Goal: Check status: Check status

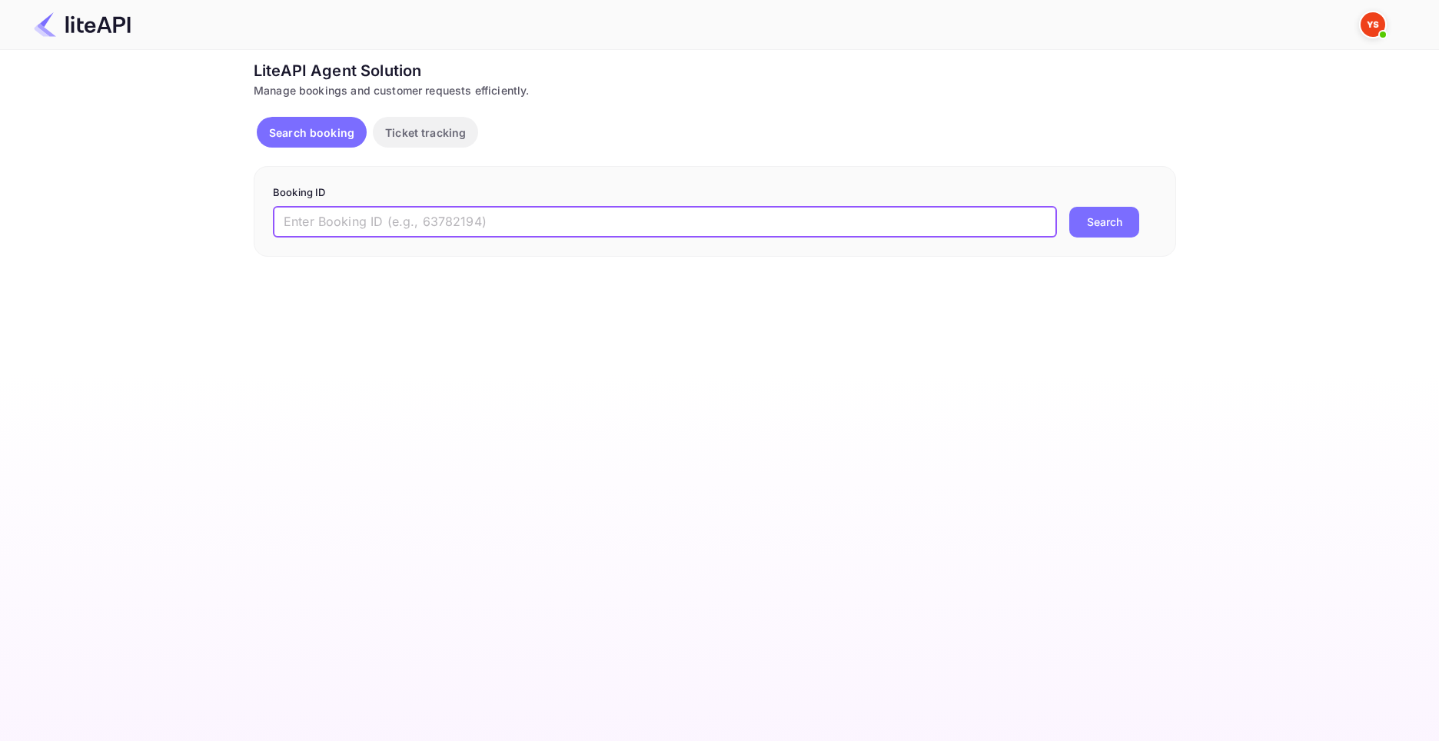
click at [540, 222] on input "text" at bounding box center [665, 222] width 784 height 31
paste input "8165803"
type input "8165803"
click at [1069, 207] on button "Search" at bounding box center [1104, 222] width 70 height 31
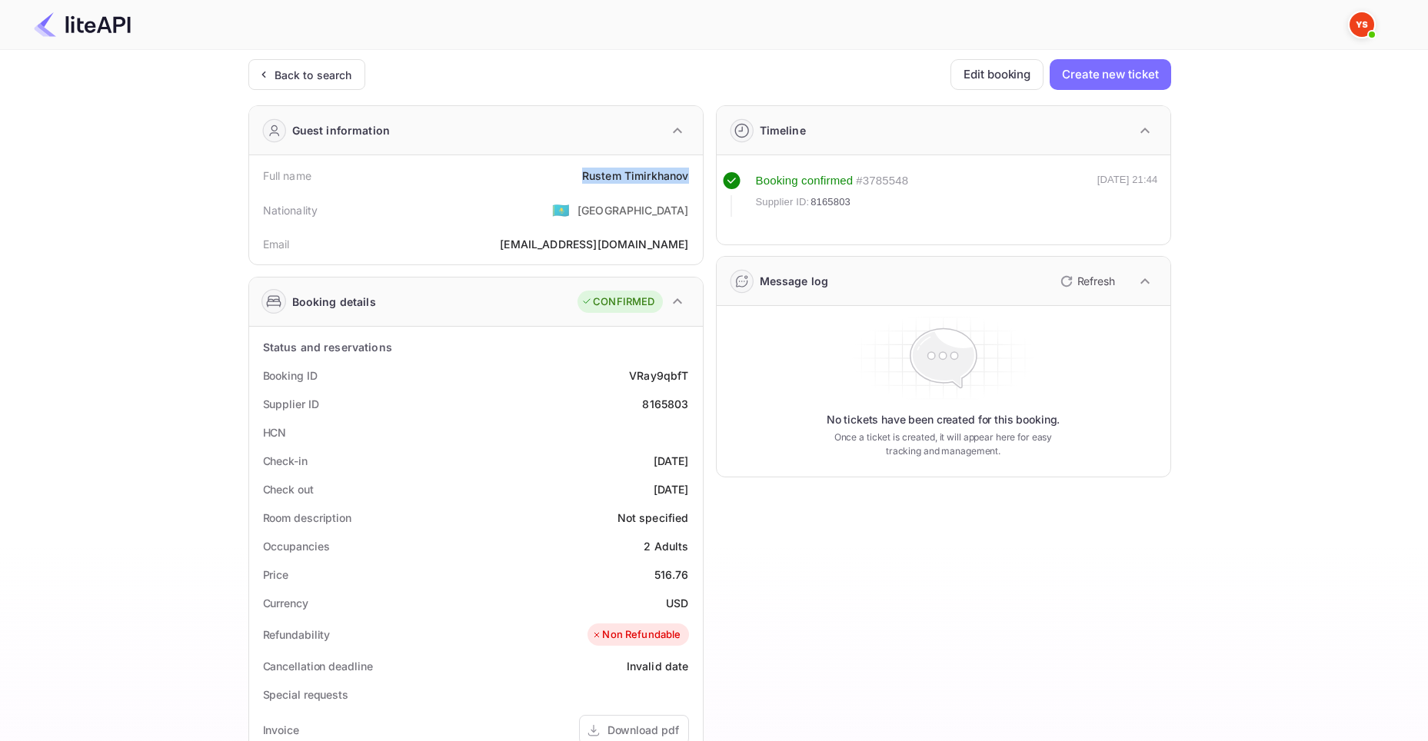
drag, startPoint x: 582, startPoint y: 176, endPoint x: 696, endPoint y: 179, distance: 114.6
click at [696, 179] on div "Full name [PERSON_NAME] Nationality 🇰🇿 [DEMOGRAPHIC_DATA] Email [EMAIL_ADDRESS]…" at bounding box center [476, 209] width 454 height 109
copy div "[PERSON_NAME]"
drag, startPoint x: 655, startPoint y: 573, endPoint x: 693, endPoint y: 577, distance: 38.6
click at [693, 577] on div "Price 516.76" at bounding box center [475, 574] width 441 height 28
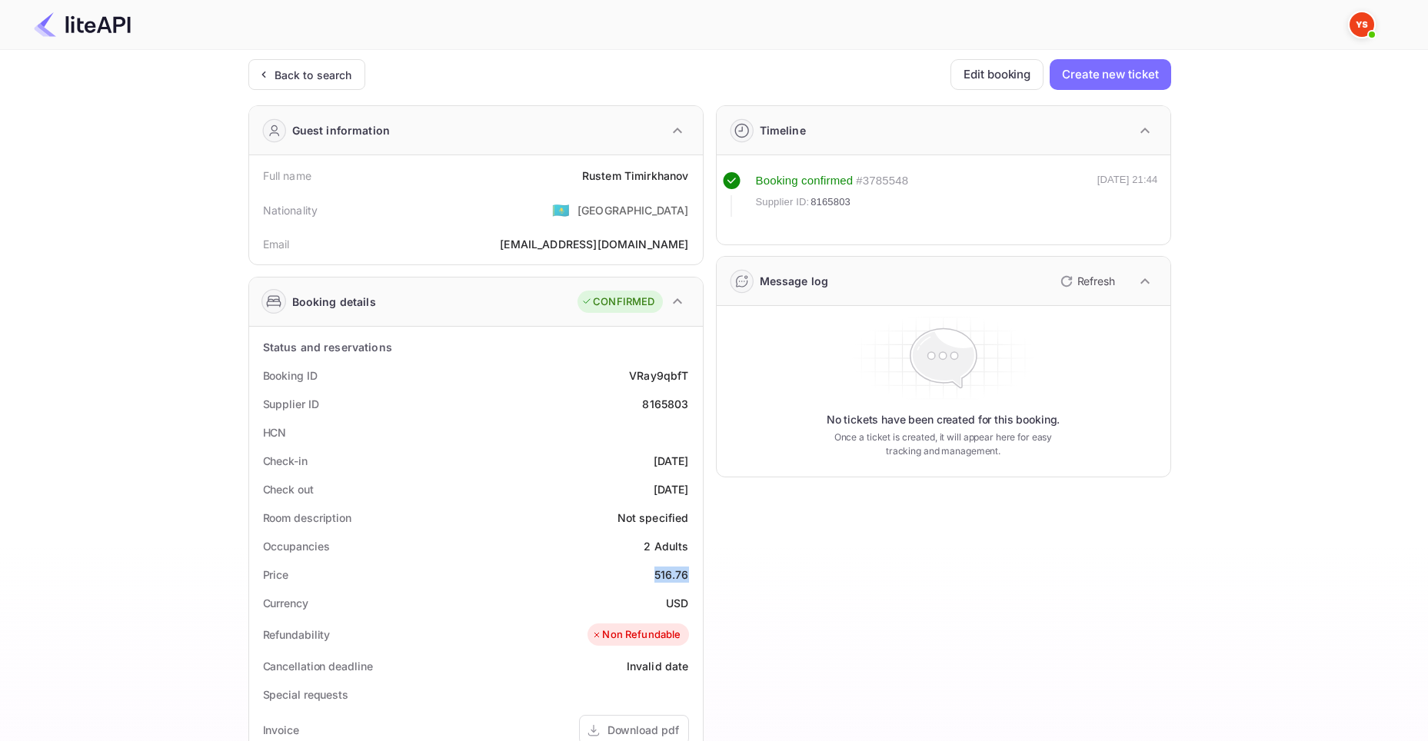
copy div "516.76"
drag, startPoint x: 664, startPoint y: 603, endPoint x: 685, endPoint y: 607, distance: 21.0
click at [691, 606] on div "Currency USD" at bounding box center [475, 603] width 441 height 28
copy div "USD"
